Goal: Information Seeking & Learning: Check status

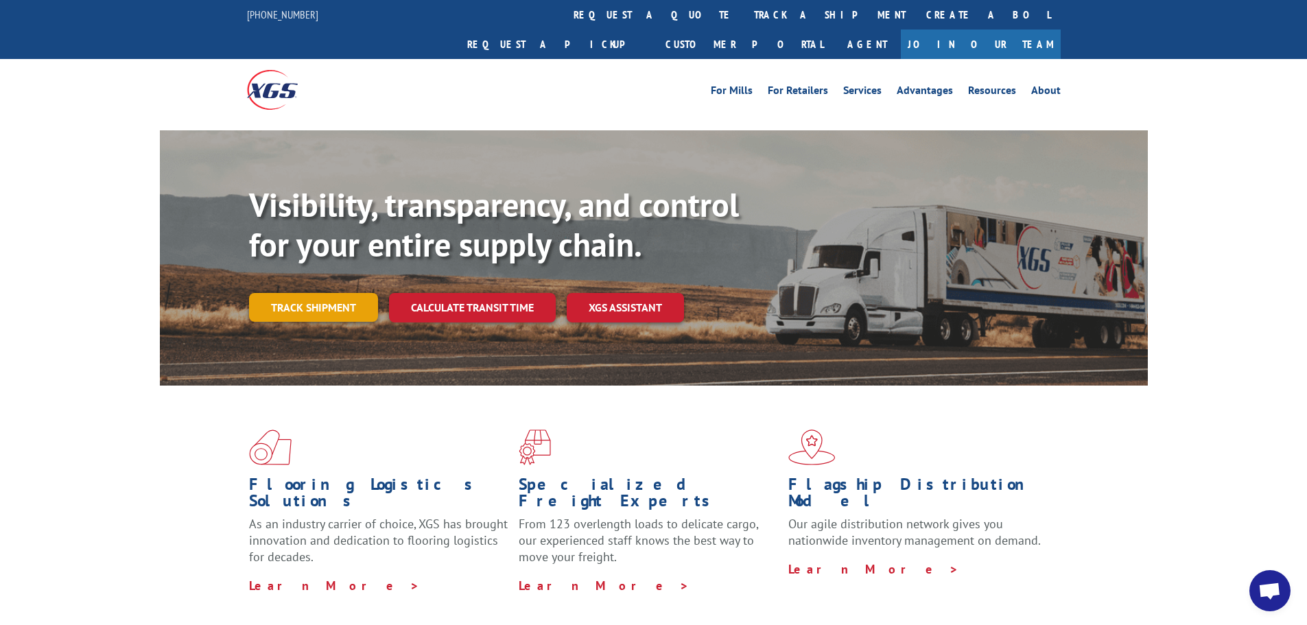
click at [283, 293] on link "Track shipment" at bounding box center [313, 307] width 129 height 29
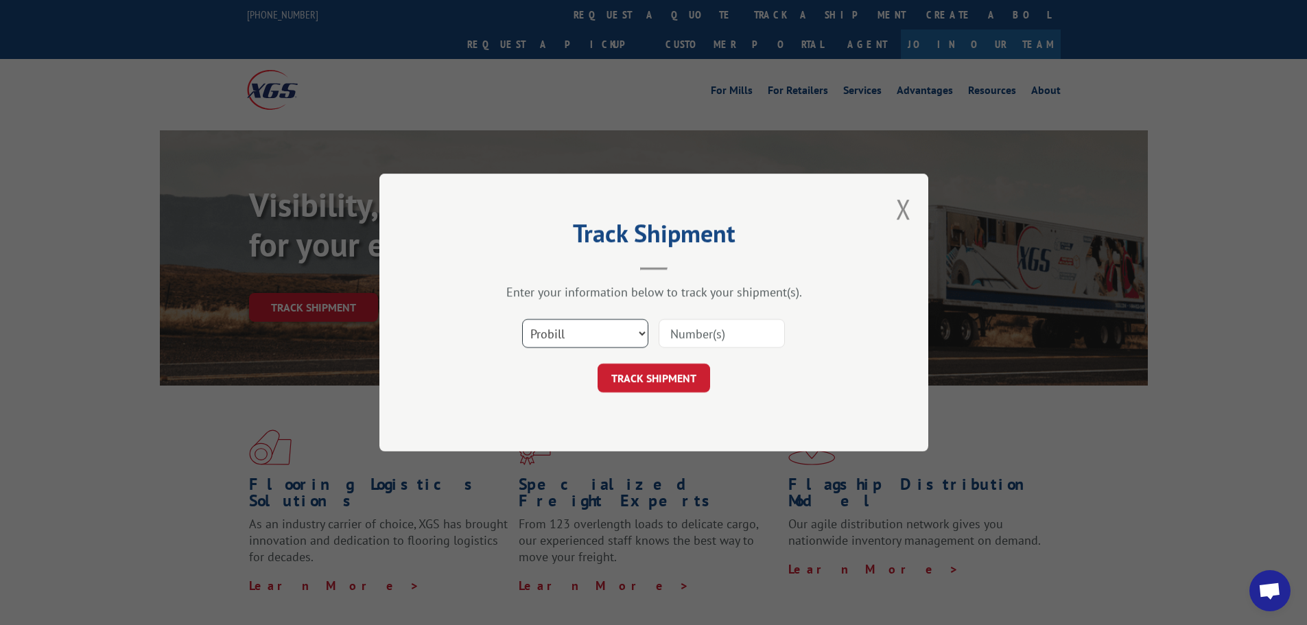
click at [561, 340] on select "Select category... Probill BOL PO" at bounding box center [585, 333] width 126 height 29
select select "bol"
click at [522, 319] on select "Select category... Probill BOL PO" at bounding box center [585, 333] width 126 height 29
click at [694, 339] on input at bounding box center [722, 333] width 126 height 29
click at [709, 334] on input at bounding box center [722, 333] width 126 height 29
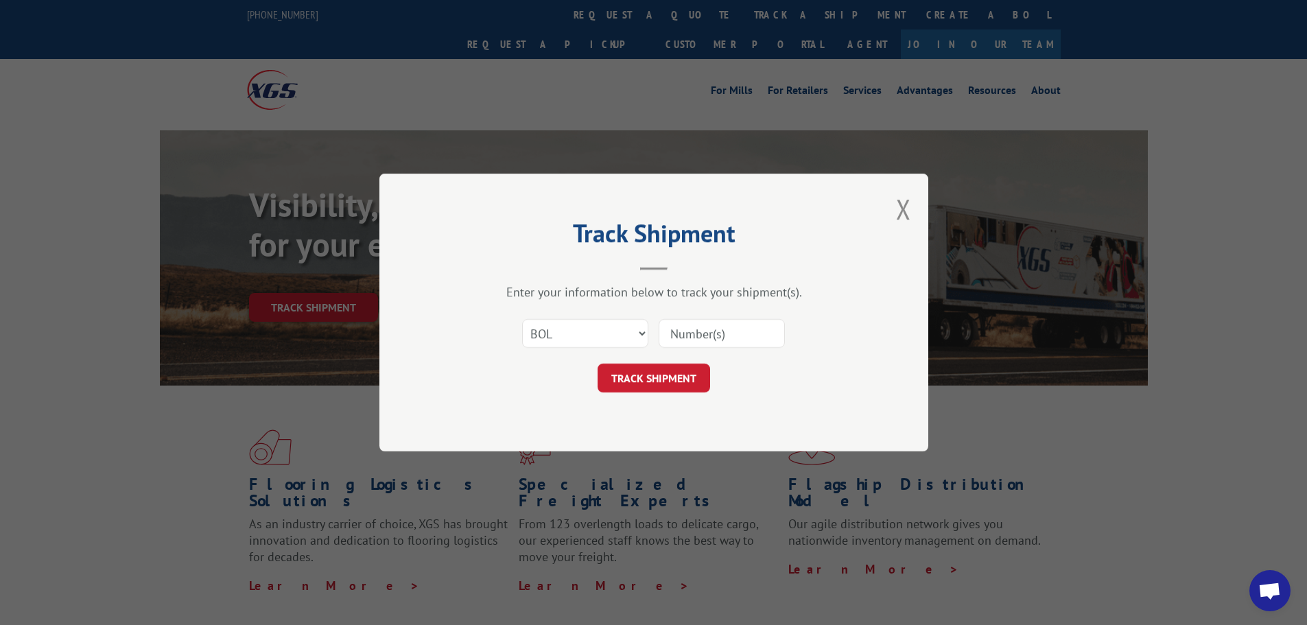
paste input "5199305"
type input "5199305"
click at [646, 378] on button "TRACK SHIPMENT" at bounding box center [654, 378] width 113 height 29
